Goal: Find specific page/section: Find specific page/section

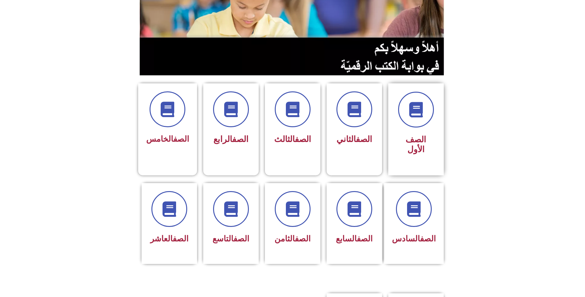
scroll to position [93, 0]
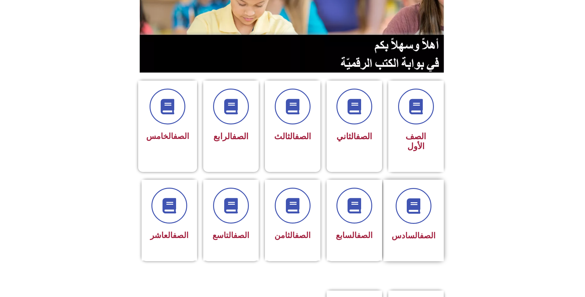
click at [402, 228] on div "الصف السادس" at bounding box center [414, 235] width 44 height 15
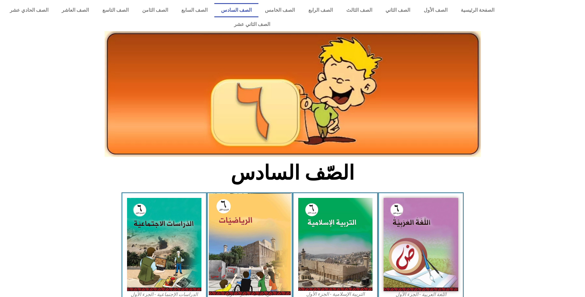
click at [244, 219] on img at bounding box center [250, 244] width 82 height 102
click at [250, 200] on img at bounding box center [250, 244] width 82 height 102
click at [246, 193] on img at bounding box center [250, 244] width 82 height 102
click at [250, 202] on img at bounding box center [250, 244] width 82 height 102
click at [251, 205] on img at bounding box center [250, 244] width 82 height 102
